Goal: Information Seeking & Learning: Learn about a topic

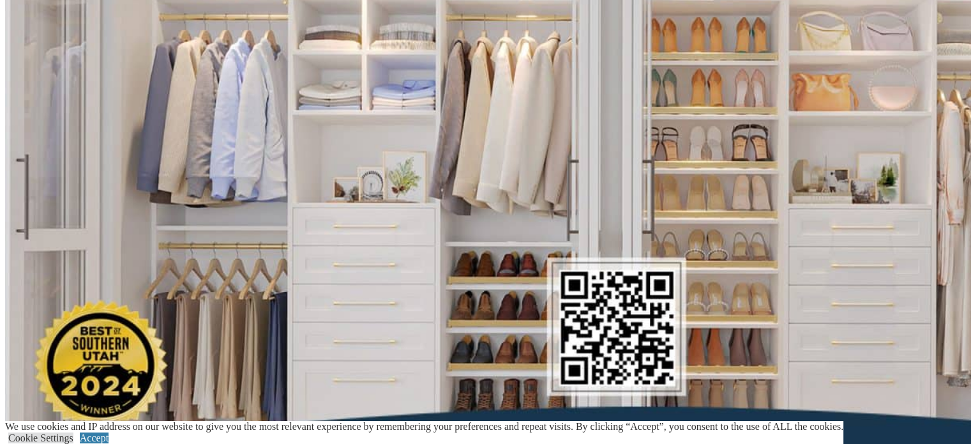
scroll to position [1865, 0]
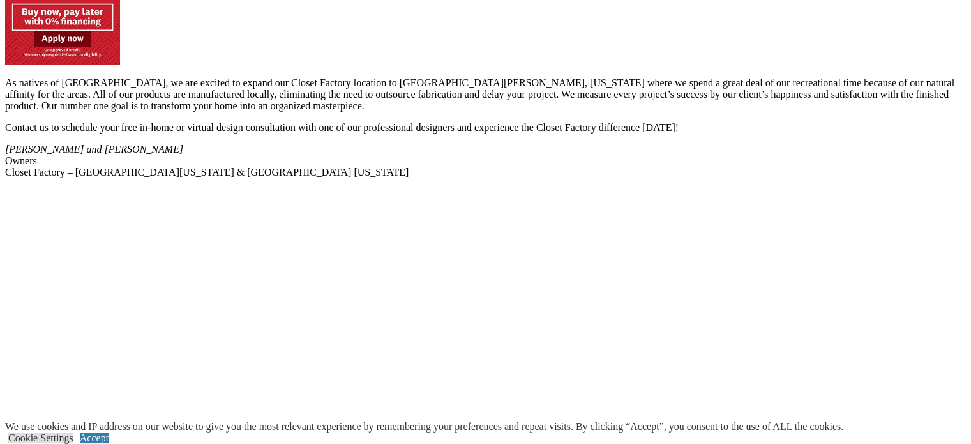
scroll to position [2495, 0]
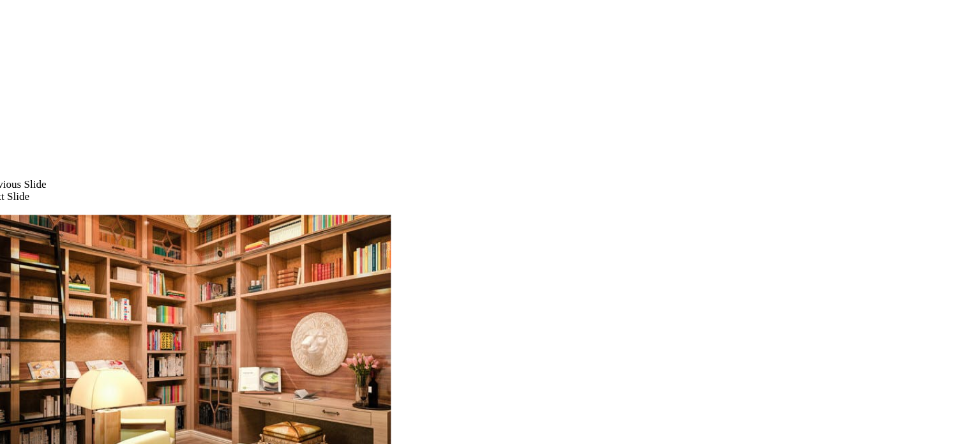
scroll to position [1040, 0]
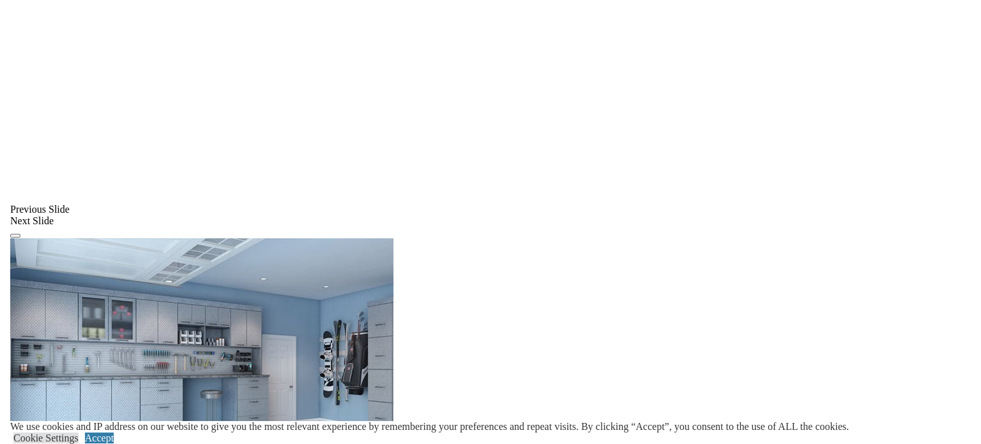
scroll to position [1012, 0]
